Goal: Task Accomplishment & Management: Complete application form

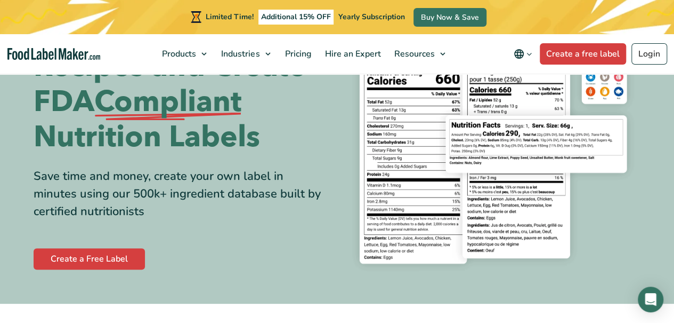
scroll to position [101, 0]
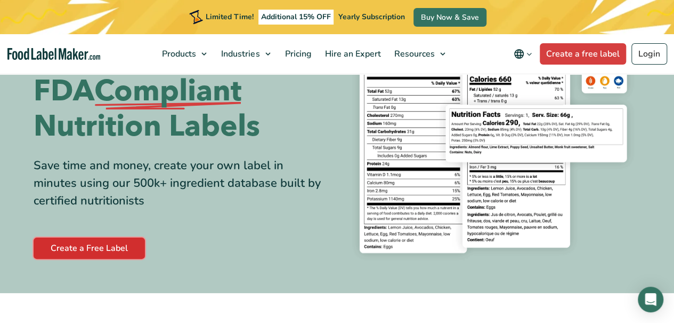
click at [70, 245] on link "Create a Free Label" at bounding box center [89, 247] width 111 height 21
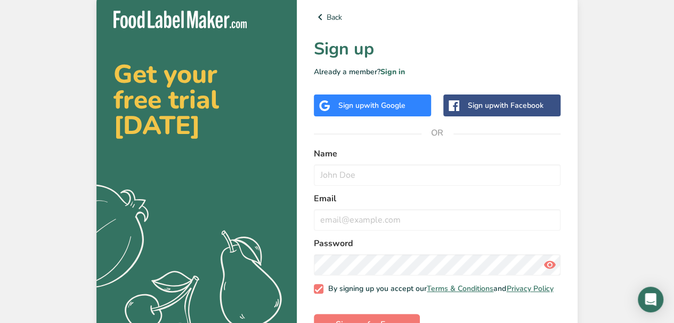
click at [394, 108] on span "with Google" at bounding box center [385, 105] width 42 height 10
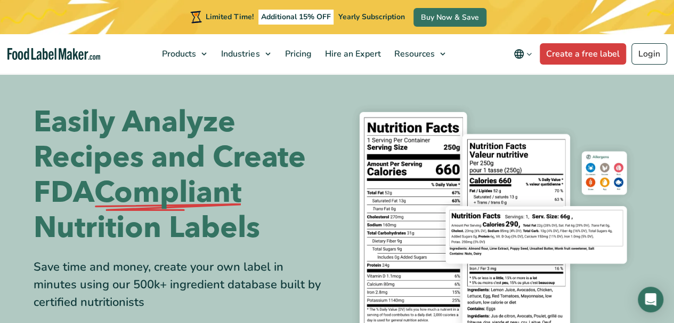
scroll to position [195, 0]
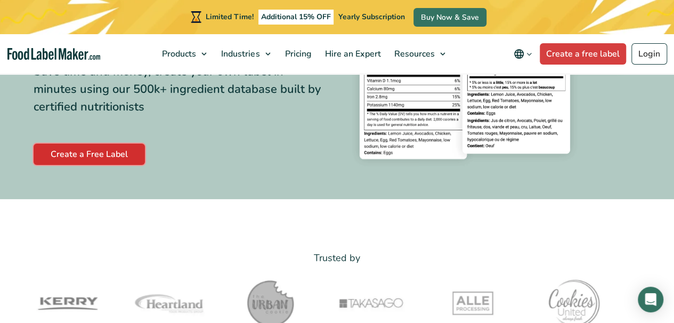
click at [68, 152] on link "Create a Free Label" at bounding box center [89, 153] width 111 height 21
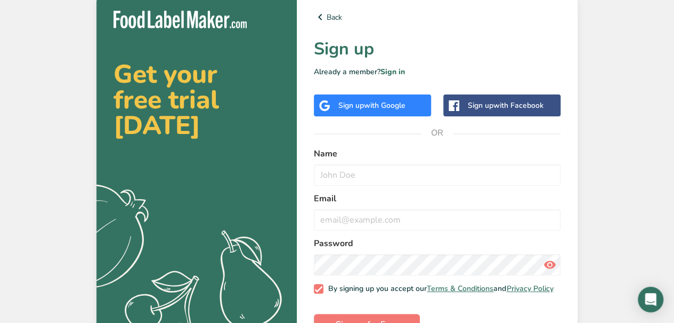
click at [493, 101] on div "Sign up with Facebook" at bounding box center [506, 105] width 76 height 11
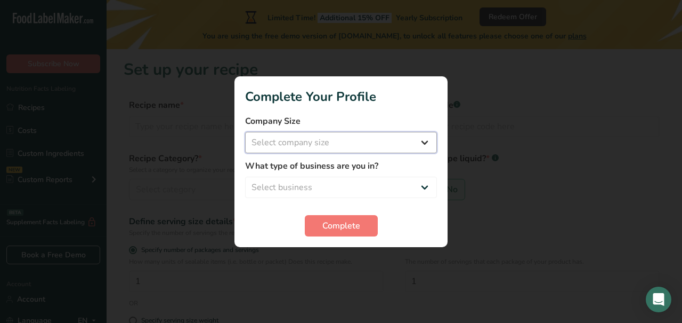
click at [296, 141] on select "Select company size Fewer than 10 Employees 10 to 50 Employees 51 to 500 Employ…" at bounding box center [341, 142] width 192 height 21
select select "1"
click at [245, 132] on select "Select company size Fewer than 10 Employees 10 to 50 Employees 51 to 500 Employ…" at bounding box center [341, 142] width 192 height 21
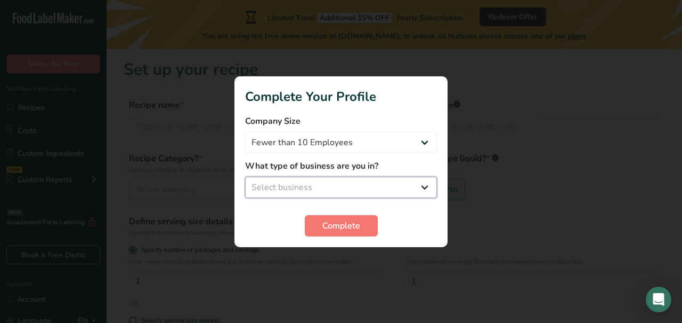
click at [310, 183] on select "Select business Packaged Food Manufacturer Restaurant & Cafe Bakery Meal Plans …" at bounding box center [341, 186] width 192 height 21
select select "1"
click at [245, 176] on select "Select business Packaged Food Manufacturer Restaurant & Cafe Bakery Meal Plans …" at bounding box center [341, 186] width 192 height 21
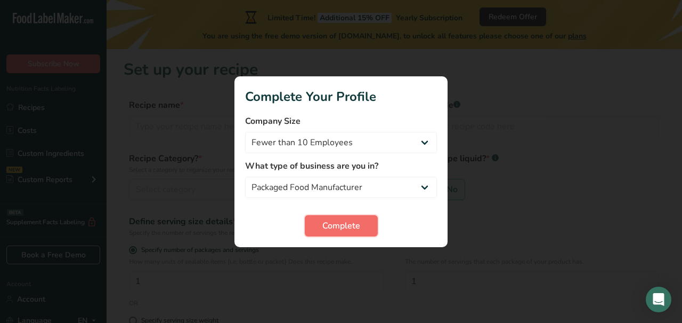
click at [340, 228] on span "Complete" at bounding box center [342, 225] width 38 height 13
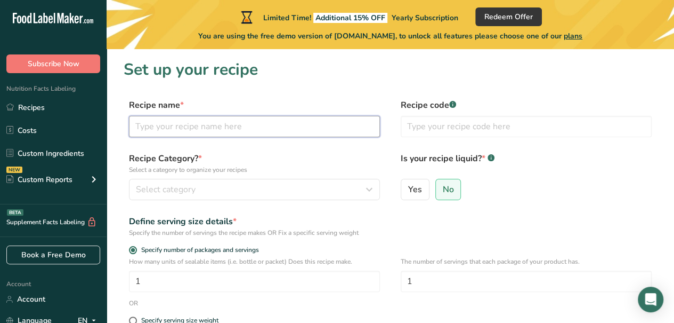
click at [182, 131] on input "text" at bounding box center [254, 126] width 251 height 21
type input "Camelina jerky"
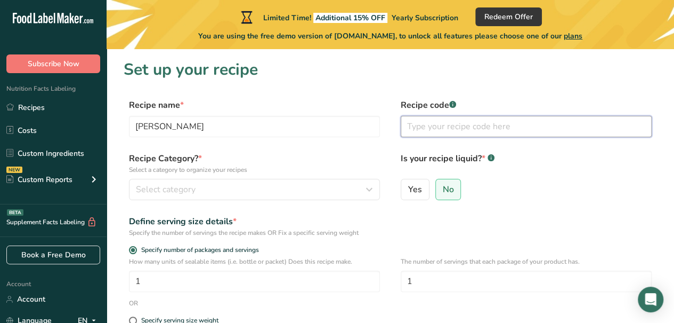
click at [421, 125] on input "text" at bounding box center [526, 126] width 251 height 21
click at [408, 125] on input "091225" at bounding box center [526, 126] width 251 height 21
type input "CS091225"
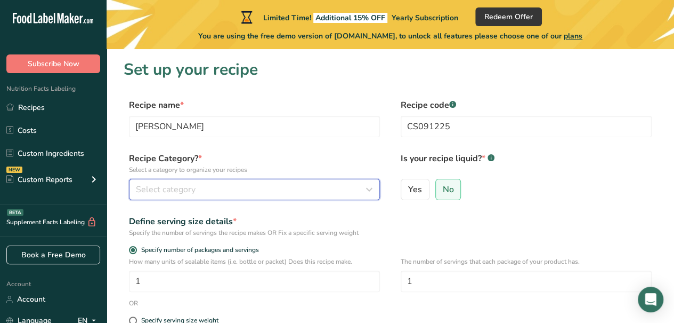
click at [372, 189] on icon "button" at bounding box center [369, 189] width 13 height 19
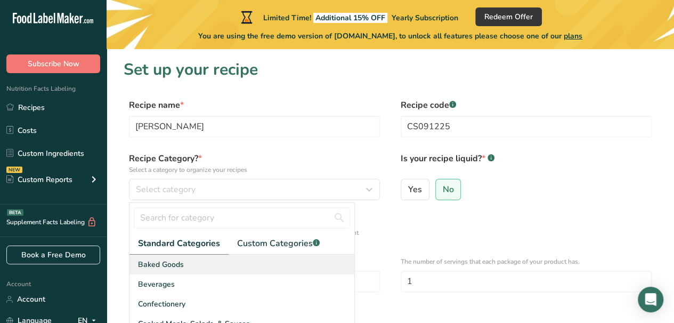
click at [290, 261] on div "Baked Goods" at bounding box center [242, 264] width 225 height 20
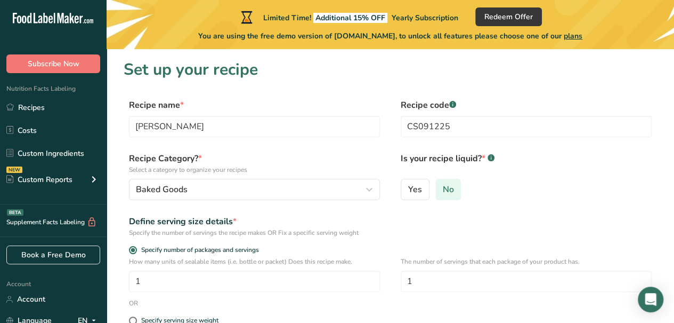
click at [446, 192] on span "No" at bounding box center [448, 189] width 11 height 11
click at [443, 192] on input "No" at bounding box center [439, 189] width 7 height 7
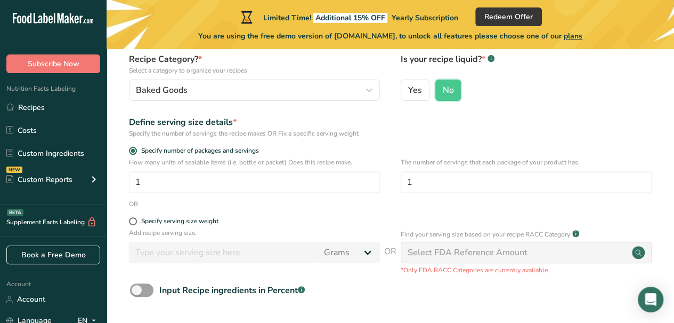
scroll to position [105, 0]
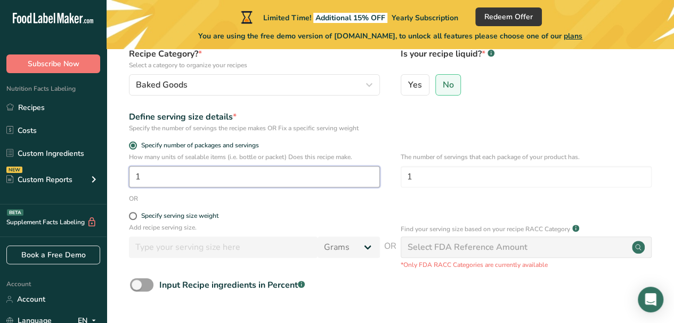
click at [166, 175] on input "1" at bounding box center [254, 176] width 251 height 21
type input "1"
type input "4"
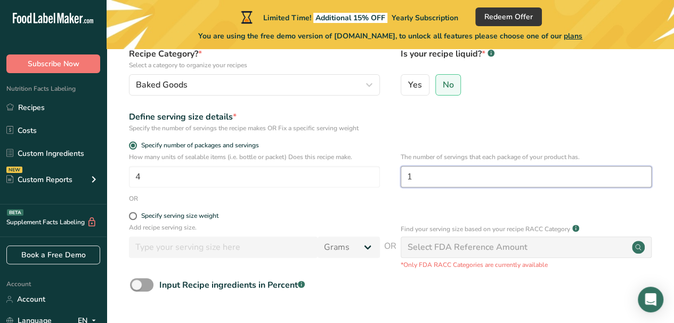
click at [425, 171] on input "1" at bounding box center [526, 176] width 251 height 21
type input "1"
type input "4"
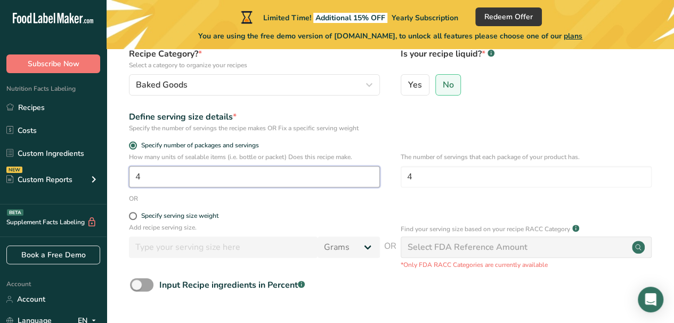
drag, startPoint x: 142, startPoint y: 178, endPoint x: 134, endPoint y: 177, distance: 7.5
click at [134, 177] on input "4" at bounding box center [254, 176] width 251 height 21
type input "1"
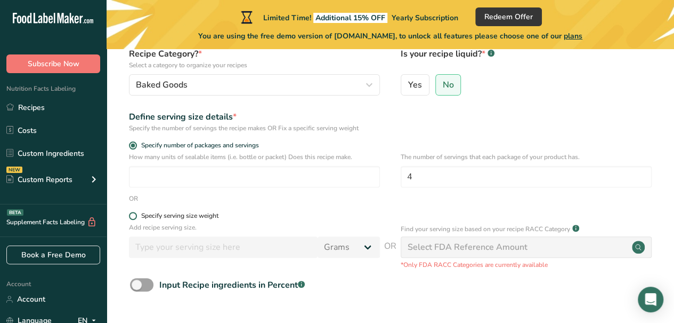
click at [132, 217] on span at bounding box center [133, 216] width 8 height 8
click at [132, 217] on input "Specify serving size weight" at bounding box center [132, 215] width 7 height 7
radio input "true"
radio input "false"
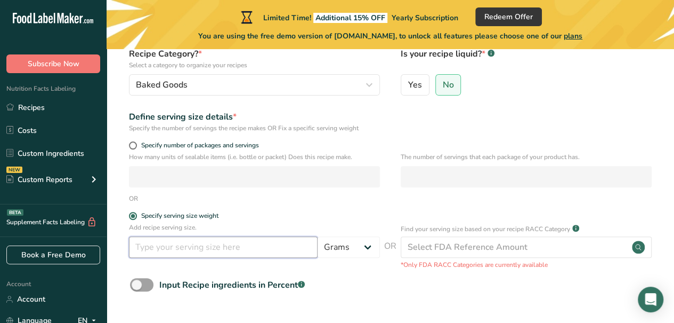
click at [159, 248] on input "number" at bounding box center [223, 246] width 189 height 21
type input "1.5"
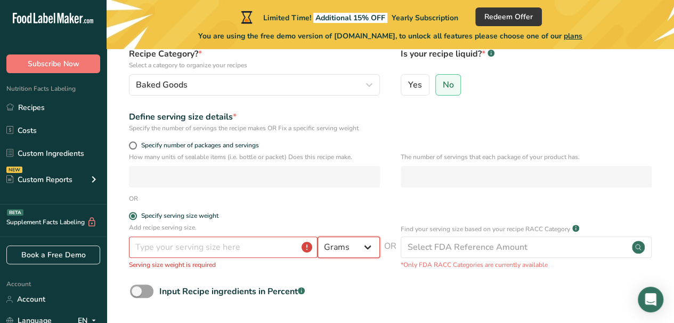
click at [369, 245] on select "Grams kg mg mcg lb oz l mL fl oz tbsp tsp cup qt gallon" at bounding box center [349, 246] width 62 height 21
click at [160, 250] on input "number" at bounding box center [223, 246] width 189 height 21
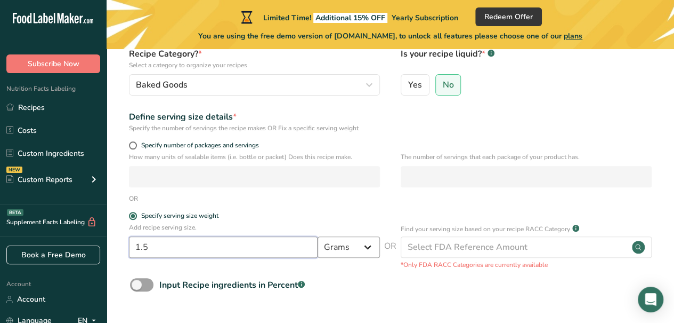
type input "1.5"
click at [368, 248] on select "Grams kg mg mcg lb oz l mL fl oz tbsp tsp cup qt gallon" at bounding box center [349, 246] width 62 height 21
select select "5"
click at [318, 236] on select "Grams kg mg mcg lb oz l mL fl oz tbsp tsp cup qt gallon" at bounding box center [349, 246] width 62 height 21
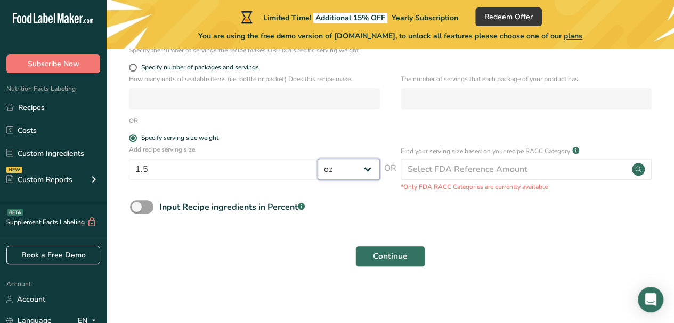
scroll to position [183, 0]
click at [386, 255] on span "Continue" at bounding box center [390, 254] width 35 height 13
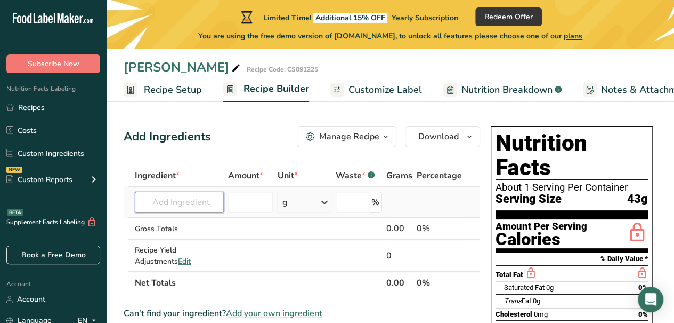
click at [220, 203] on input "text" at bounding box center [179, 201] width 89 height 21
click at [327, 201] on icon at bounding box center [324, 201] width 13 height 19
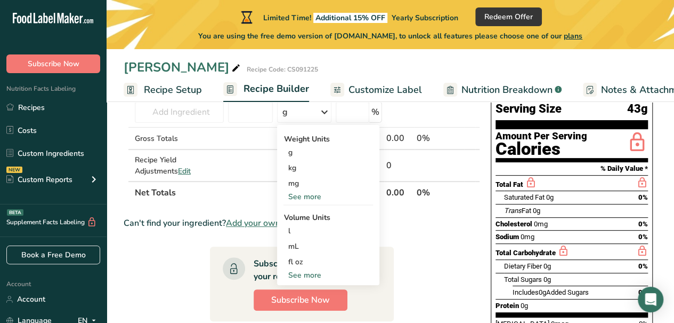
scroll to position [100, 0]
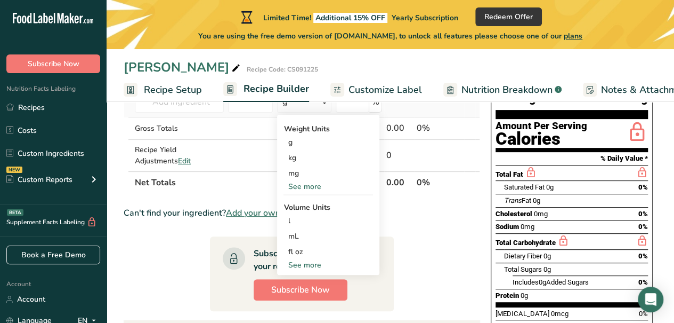
click at [319, 265] on div "See more" at bounding box center [329, 264] width 90 height 11
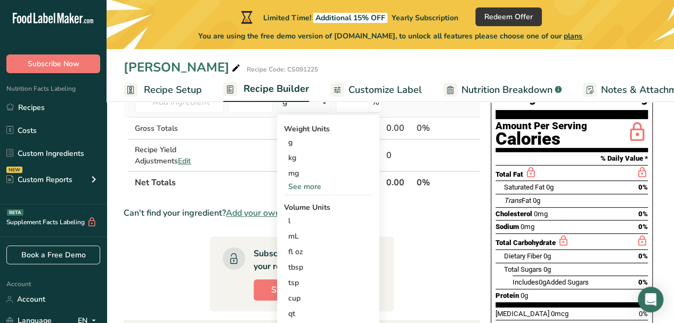
click at [319, 265] on div "tbsp" at bounding box center [328, 266] width 81 height 11
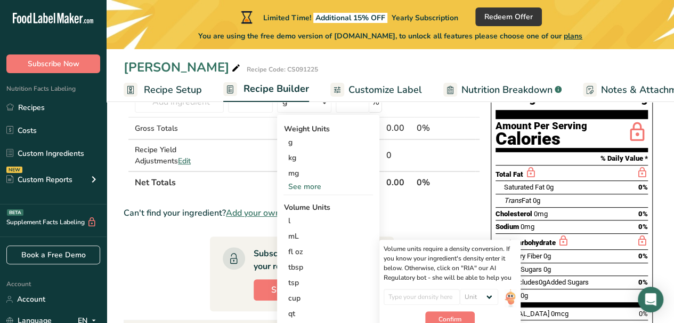
click at [216, 189] on th "Net Totals" at bounding box center [259, 182] width 252 height 22
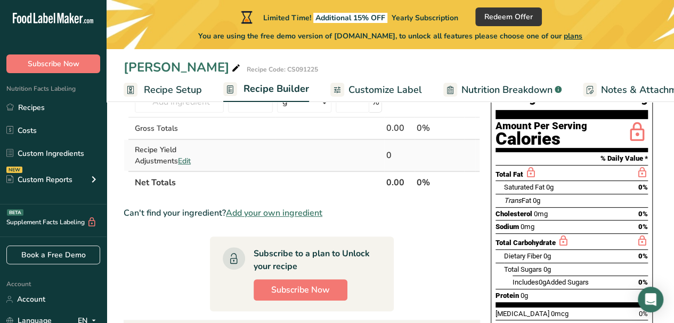
click at [178, 160] on span "Edit" at bounding box center [184, 161] width 13 height 10
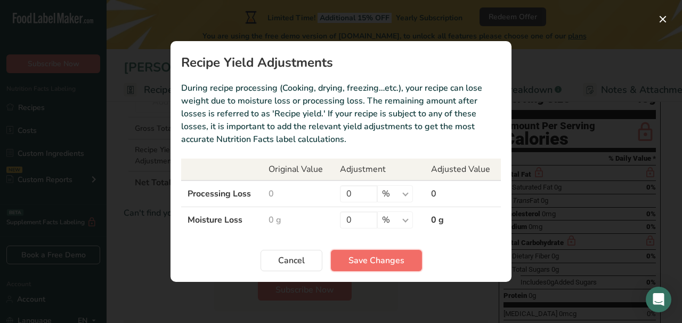
click at [369, 257] on span "Save Changes" at bounding box center [377, 260] width 56 height 13
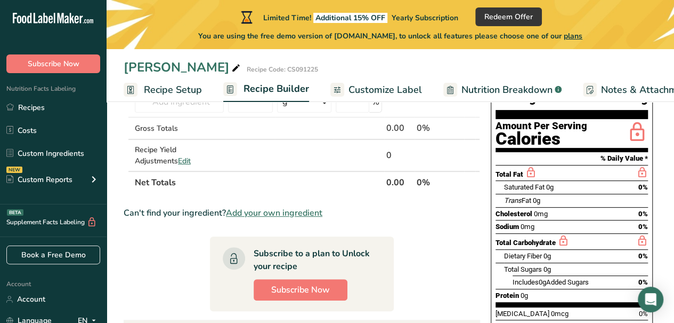
click at [416, 272] on section "Ingredient * Amount * Unit * Waste * .a-a{fill:#347362;}.b-a{fill:#fff;} Grams …" at bounding box center [302, 271] width 357 height 414
click at [210, 150] on div "Recipe Yield Adjustments Edit" at bounding box center [179, 155] width 89 height 22
click at [178, 160] on span "Edit" at bounding box center [184, 161] width 13 height 10
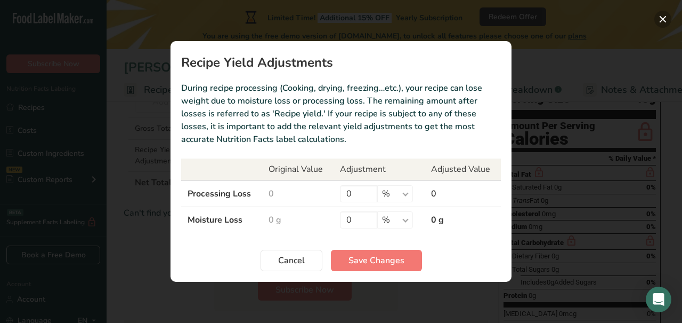
click at [662, 15] on button "Recipe yield modal" at bounding box center [663, 19] width 17 height 17
